Goal: Task Accomplishment & Management: Manage account settings

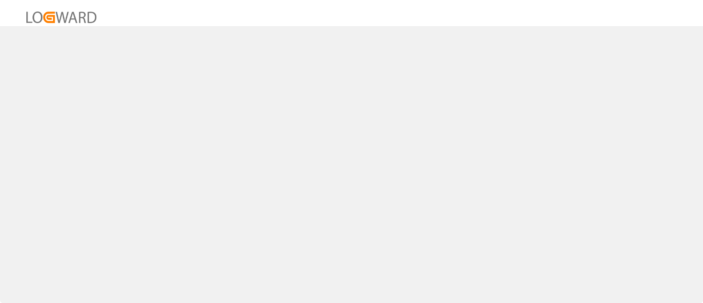
click at [119, 224] on div at bounding box center [351, 151] width 703 height 303
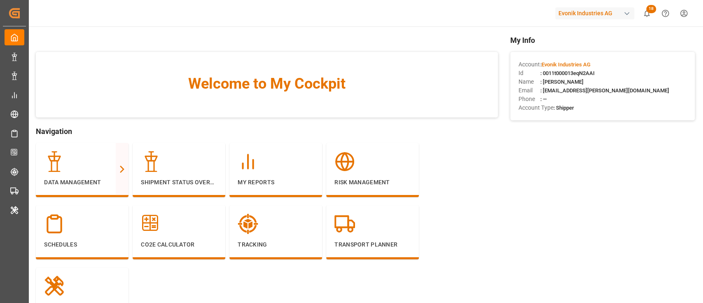
click at [582, 12] on div "Evonik Industries AG" at bounding box center [594, 13] width 79 height 12
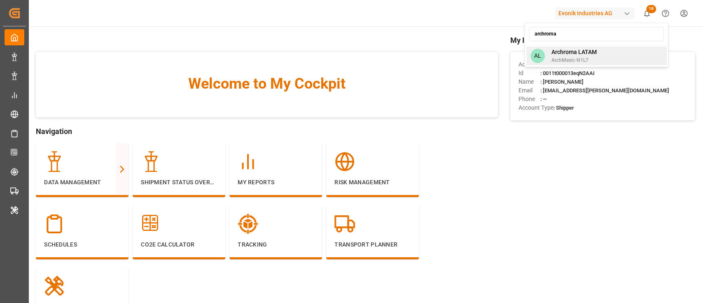
type input "archroma"
click at [593, 63] on span "ArchMexic-N1L7" at bounding box center [573, 59] width 45 height 7
